Goal: Use online tool/utility: Utilize a website feature to perform a specific function

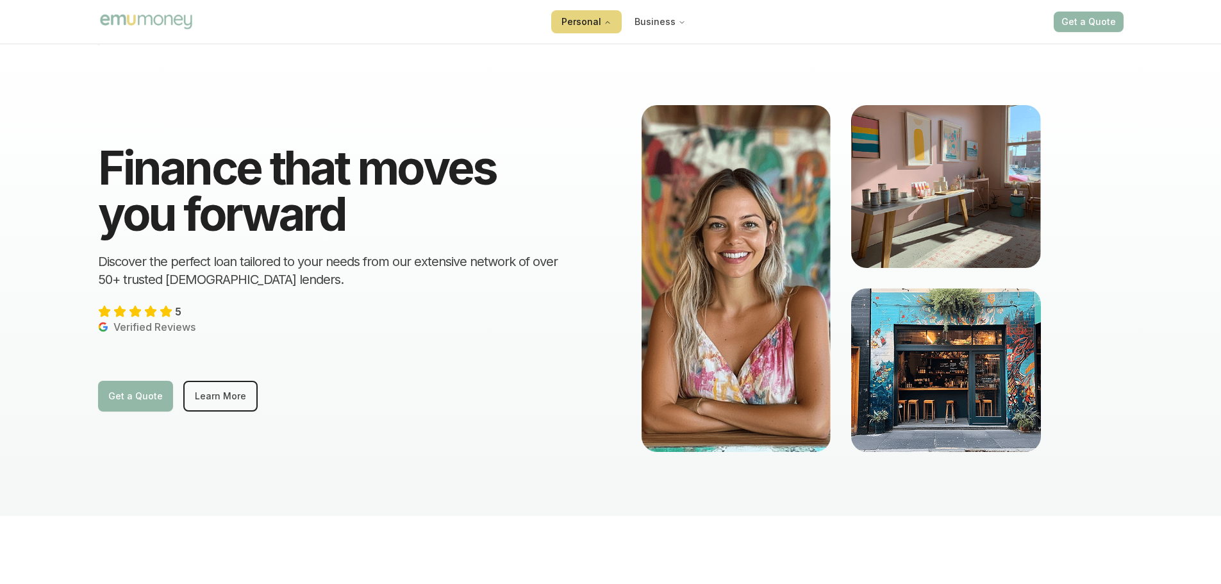
click at [584, 26] on button "Personal" at bounding box center [586, 21] width 71 height 23
click at [584, 24] on button "Personal" at bounding box center [586, 21] width 71 height 23
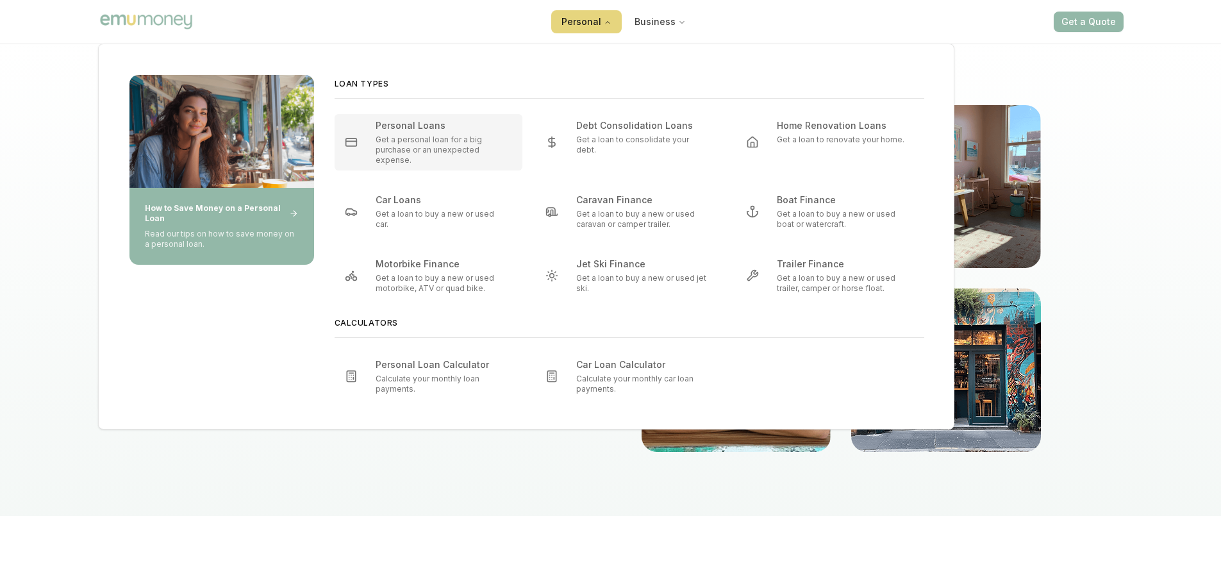
click at [424, 127] on div "Personal Loans" at bounding box center [417, 125] width 83 height 13
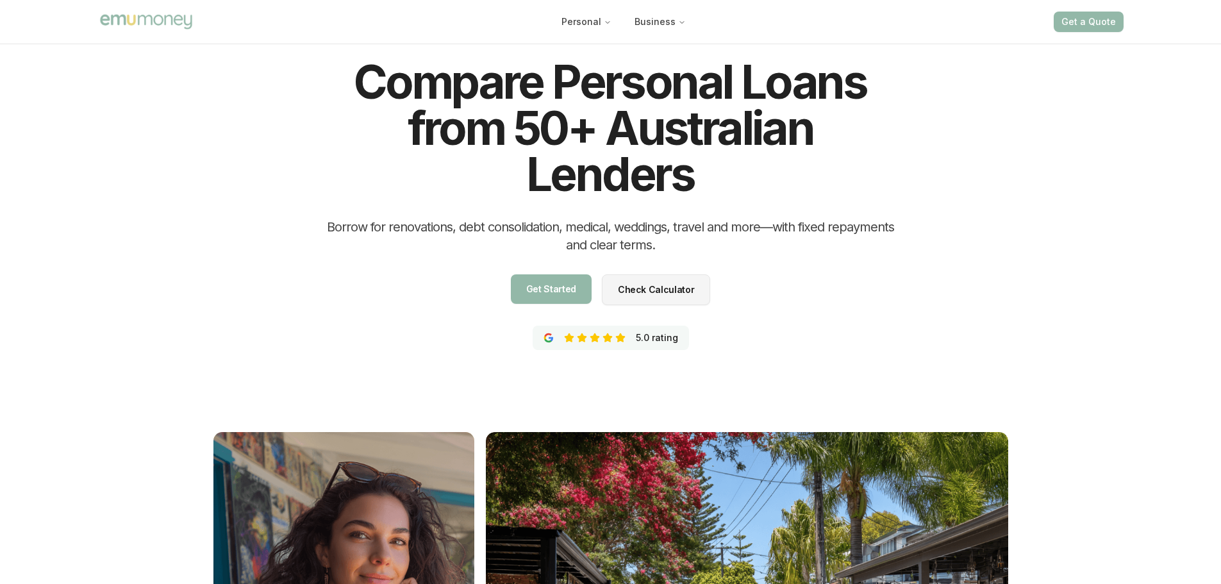
click at [637, 312] on span "Check Calculator" at bounding box center [656, 316] width 76 height 9
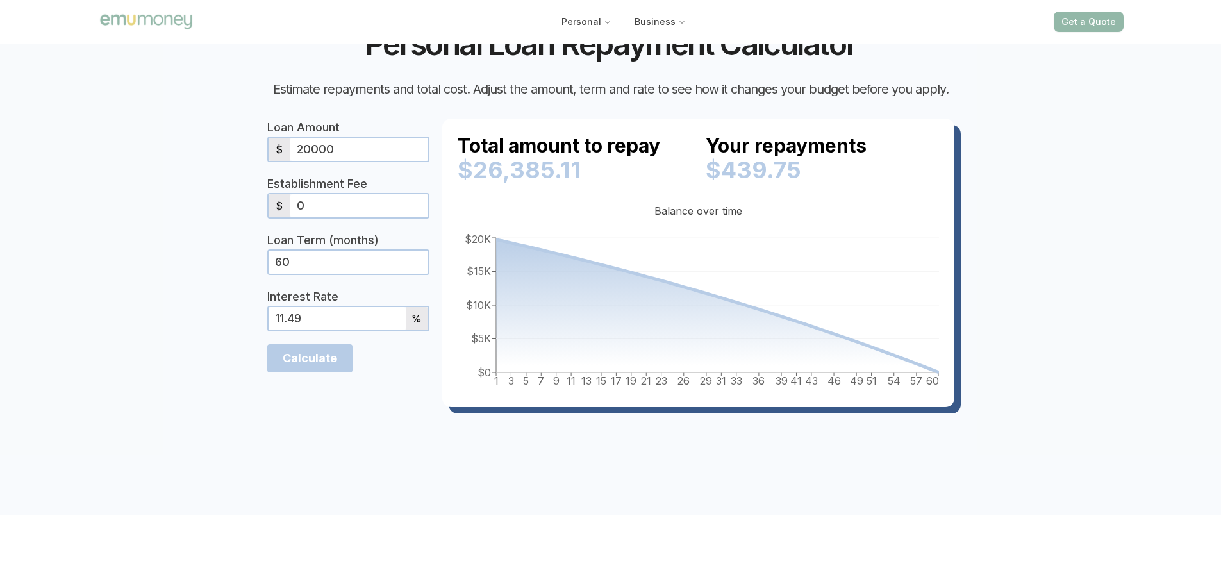
click at [340, 161] on input "20000" at bounding box center [359, 149] width 138 height 23
drag, startPoint x: 340, startPoint y: 201, endPoint x: 296, endPoint y: 203, distance: 44.3
click at [296, 161] on input "20000" at bounding box center [359, 149] width 138 height 23
type input "30000"
click at [198, 180] on section "Personal Loan Repayment Calculator Estimate repayments and total cost. Adjust t…" at bounding box center [610, 231] width 1221 height 568
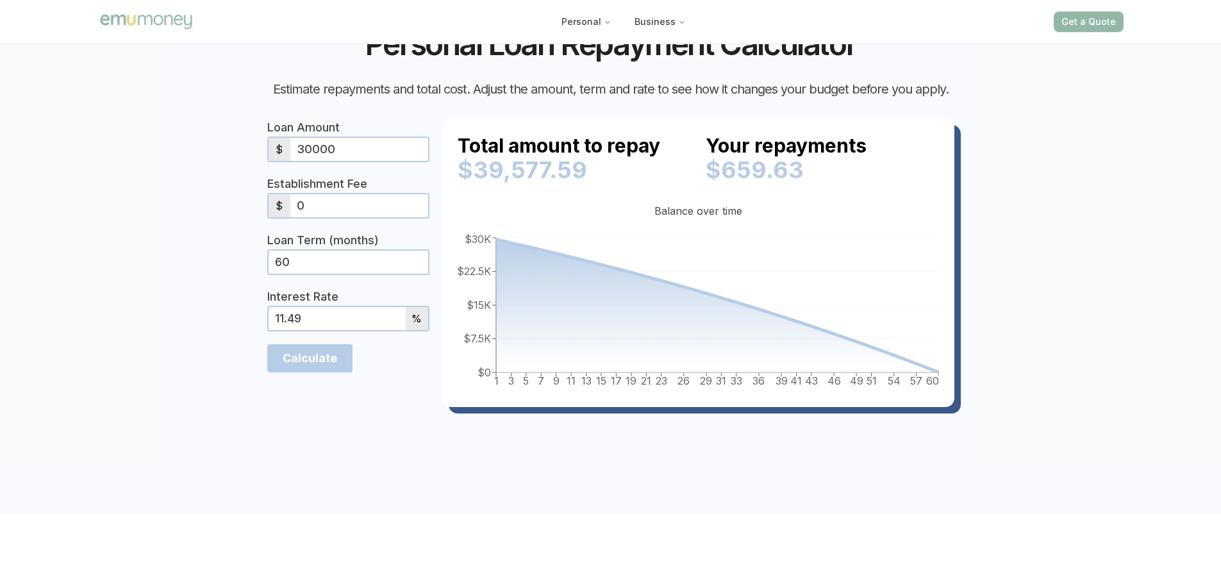
click at [330, 274] on input "60" at bounding box center [349, 262] width 160 height 23
click at [329, 274] on input "60" at bounding box center [349, 262] width 160 height 23
drag, startPoint x: 313, startPoint y: 312, endPoint x: 251, endPoint y: 312, distance: 62.2
click at [256, 312] on div "Personal Loan Repayment Calculator Estimate repayments and total cost. Adjust t…" at bounding box center [611, 231] width 738 height 404
click at [247, 308] on div "Personal Loan Repayment Calculator Estimate repayments and total cost. Adjust t…" at bounding box center [611, 231] width 738 height 404
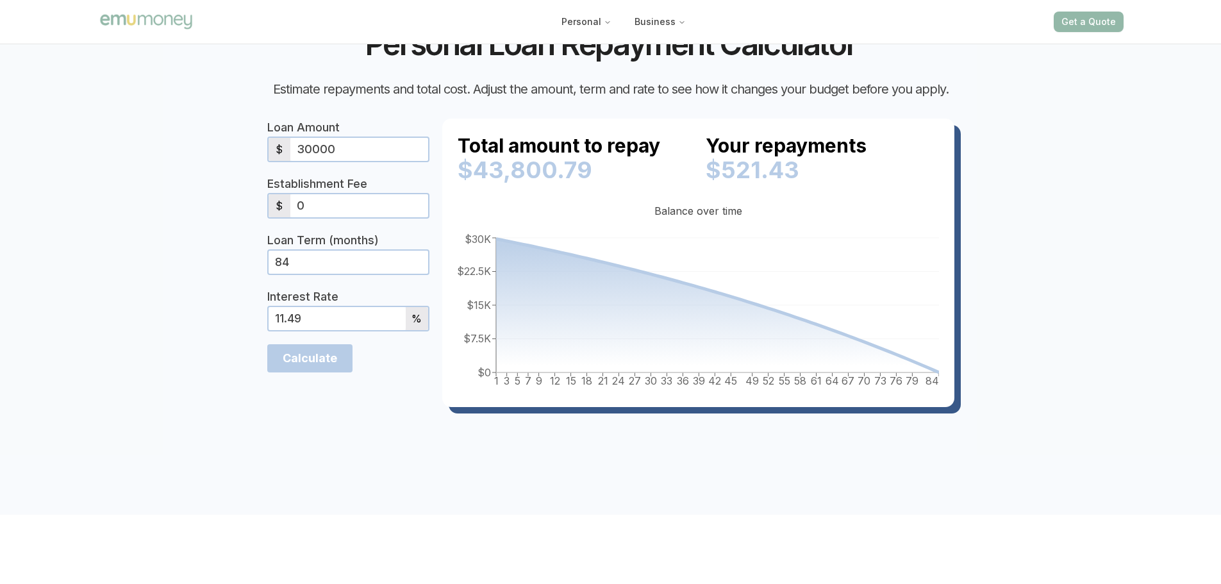
click at [320, 274] on input "84" at bounding box center [349, 262] width 160 height 23
type input "8"
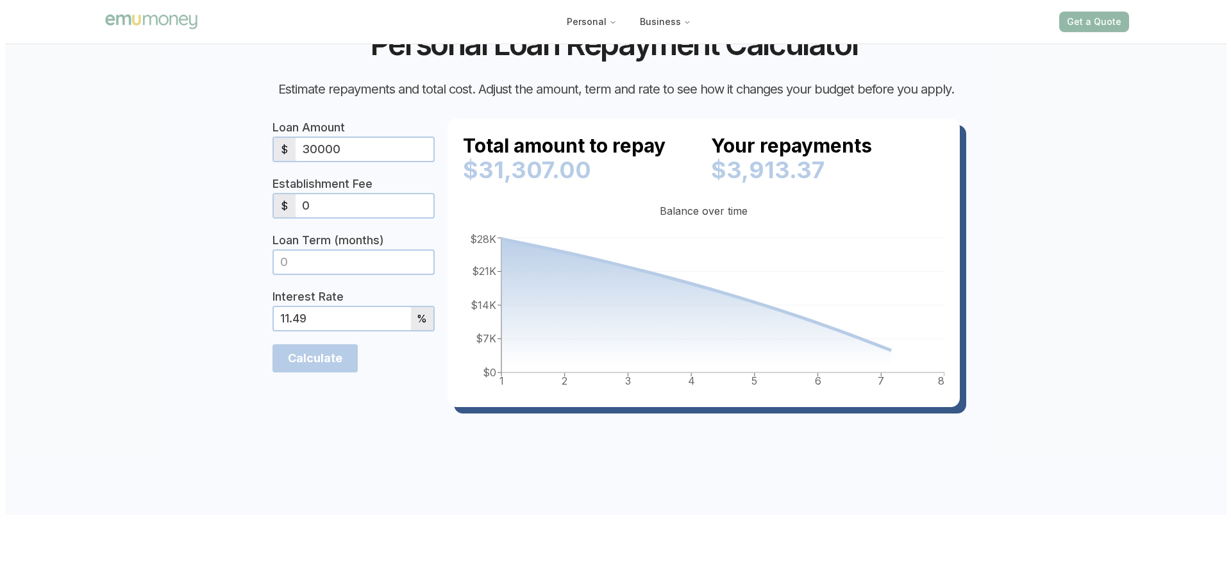
scroll to position [0, 0]
